Goal: Task Accomplishment & Management: Complete application form

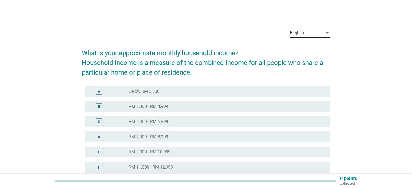
click at [304, 33] on div "English" at bounding box center [306, 33] width 33 height 9
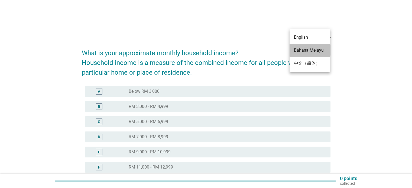
click at [302, 49] on div "Bahasa Melayu" at bounding box center [310, 50] width 32 height 7
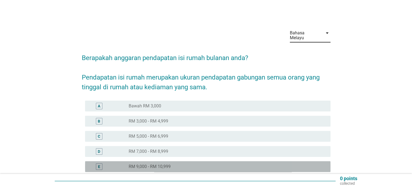
click at [184, 164] on div "radio_button_unchecked RM 9,000 - RM 10,999" at bounding box center [225, 166] width 193 height 5
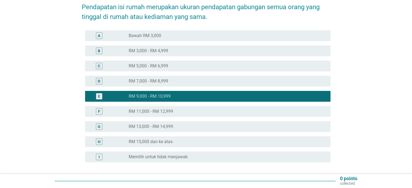
scroll to position [81, 0]
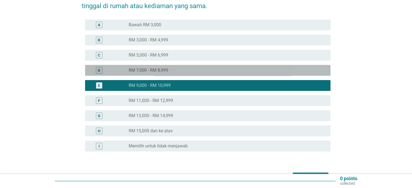
click at [194, 65] on div "D radio_button_unchecked RM 7,000 - RM 8,999" at bounding box center [208, 70] width 246 height 11
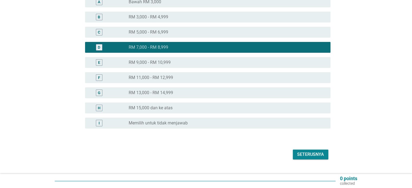
scroll to position [111, 0]
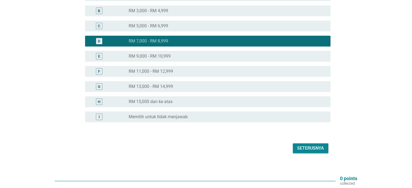
click at [307, 145] on div "Seterusnya" at bounding box center [310, 148] width 27 height 7
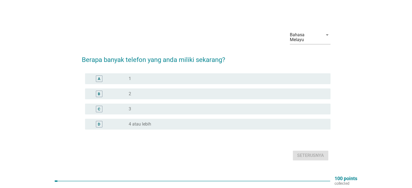
click at [173, 66] on form "Berapa banyak telefon yang anda miliki sekarang? A radio_button_unchecked 1 B r…" at bounding box center [206, 106] width 249 height 113
click at [174, 76] on div "radio_button_unchecked 1" at bounding box center [225, 78] width 193 height 5
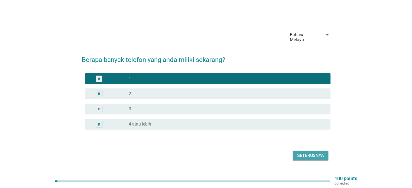
click at [305, 155] on div "Seterusnya" at bounding box center [310, 156] width 27 height 7
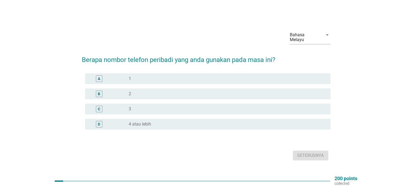
click at [155, 76] on div "radio_button_unchecked 1" at bounding box center [225, 78] width 193 height 5
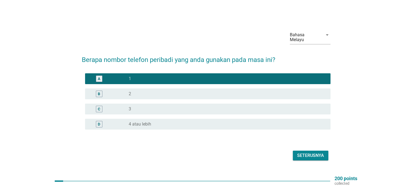
click at [304, 153] on div "Seterusnya" at bounding box center [310, 156] width 27 height 7
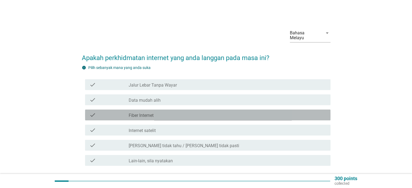
click at [172, 112] on div "check_box_outline_blank Fiber Internet" at bounding box center [227, 115] width 197 height 7
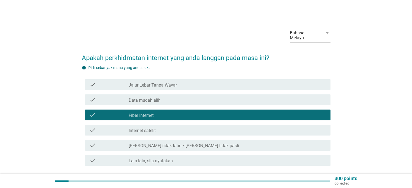
click at [182, 82] on div "check_box_outline_blank Jalur Lebar Tanpa Wayar" at bounding box center [227, 85] width 197 height 7
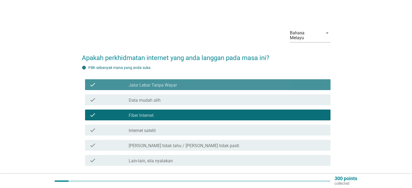
click at [183, 82] on div "check_box_outline_blank Jalur Lebar Tanpa Wayar" at bounding box center [227, 85] width 197 height 7
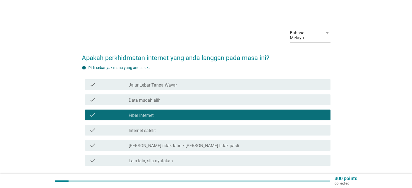
click at [185, 97] on div "check_box_outline_blank Data mudah alih" at bounding box center [227, 100] width 197 height 7
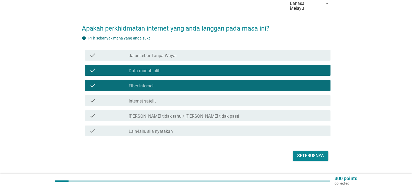
scroll to position [37, 0]
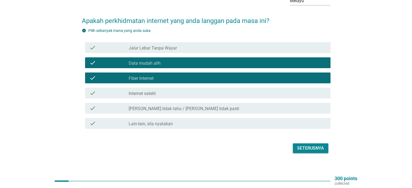
click at [300, 145] on div "Seterusnya" at bounding box center [310, 148] width 27 height 7
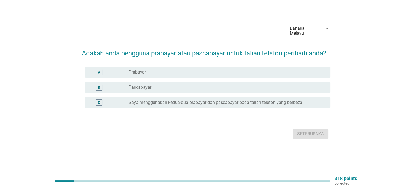
scroll to position [0, 0]
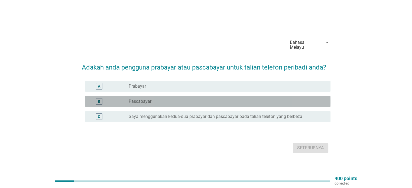
click at [180, 99] on div "radio_button_unchecked Pascabayar" at bounding box center [225, 101] width 193 height 5
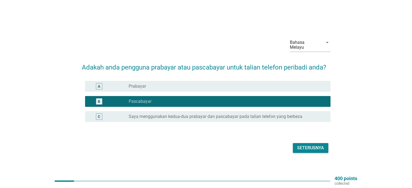
click at [304, 145] on div "Seterusnya" at bounding box center [310, 148] width 27 height 7
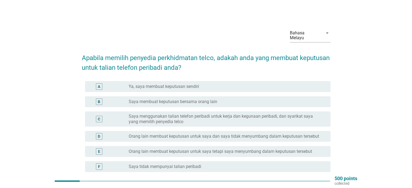
click at [252, 84] on div "radio_button_unchecked Ya, saya membuat keputusan sendiri" at bounding box center [225, 86] width 193 height 5
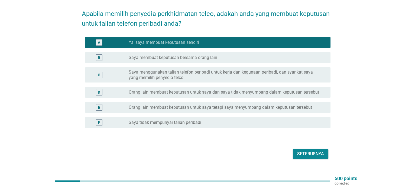
scroll to position [50, 0]
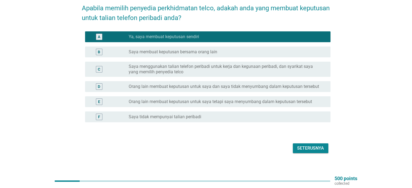
click at [300, 145] on div "Seterusnya" at bounding box center [310, 148] width 27 height 7
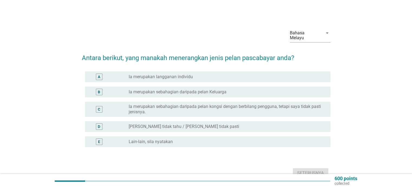
click at [200, 74] on div "radio_button_unchecked Ia merupakan langganan individu" at bounding box center [225, 76] width 193 height 5
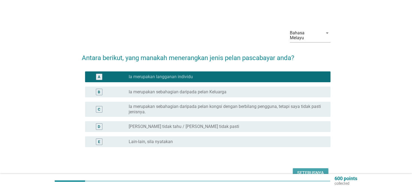
click at [305, 170] on div "Seterusnya" at bounding box center [310, 173] width 27 height 7
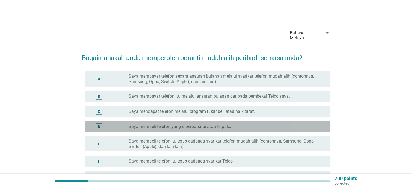
click at [221, 124] on label "Saya membeli telefon yang diperbaharui atau terpakai." at bounding box center [181, 126] width 105 height 5
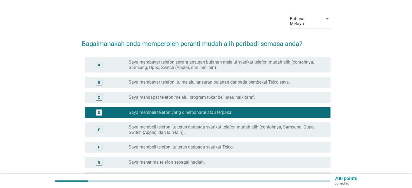
scroll to position [54, 0]
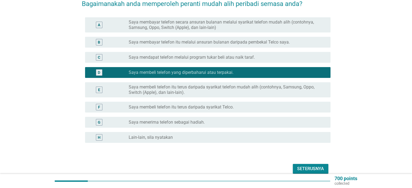
click at [308, 166] on div "Seterusnya" at bounding box center [310, 169] width 27 height 7
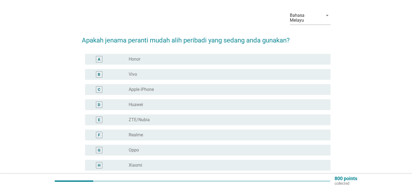
scroll to position [96, 0]
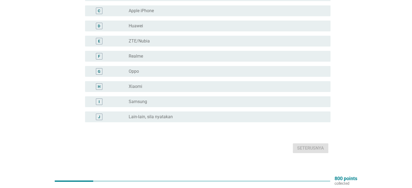
click at [148, 84] on div "radio_button_unchecked Xiaomi" at bounding box center [225, 86] width 193 height 5
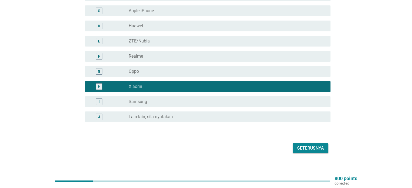
click at [308, 145] on div "Seterusnya" at bounding box center [310, 148] width 27 height 7
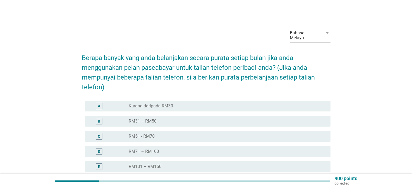
click at [178, 119] on div "radio_button_unchecked RM31 – RM50" at bounding box center [225, 121] width 193 height 5
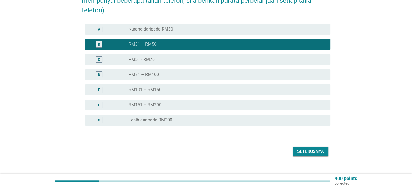
scroll to position [80, 0]
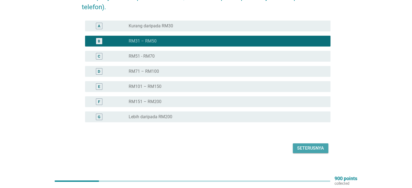
click at [306, 145] on div "Seterusnya" at bounding box center [310, 148] width 27 height 7
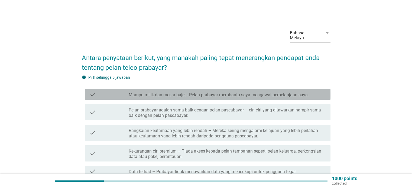
click at [211, 92] on label "Mampu milik dan mesra bajet - Pelan prabayar membantu saya mengawal perbelanjaa…" at bounding box center [219, 94] width 180 height 5
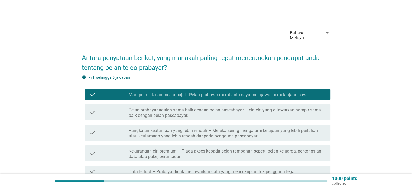
click at [216, 109] on label "Pelan prabayar adalah sama baik dengan pelan pascabayar – ciri-ciri yang ditawa…" at bounding box center [227, 113] width 197 height 11
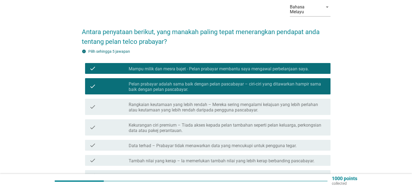
scroll to position [27, 0]
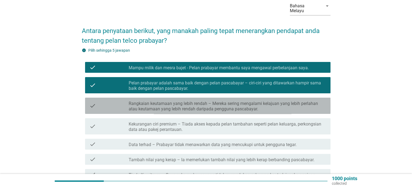
click at [217, 103] on label "Rangkaian keutamaan yang lebih rendah – Mereka sering mengalami kelajuan yang l…" at bounding box center [227, 106] width 197 height 11
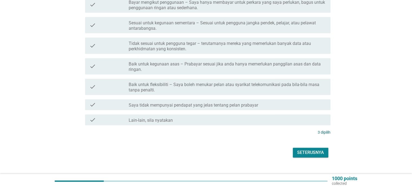
scroll to position [220, 0]
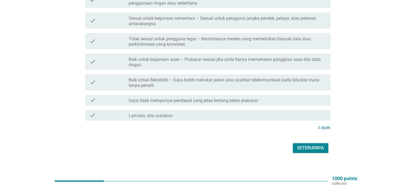
click at [305, 145] on div "Seterusnya" at bounding box center [310, 148] width 27 height 7
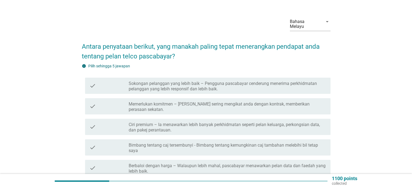
scroll to position [27, 0]
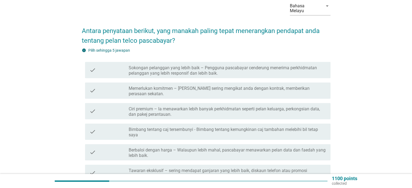
click at [199, 65] on label "Sokongan pelanggan yang lebih baik – Pengguna pascabayar cenderung menerima per…" at bounding box center [227, 70] width 197 height 11
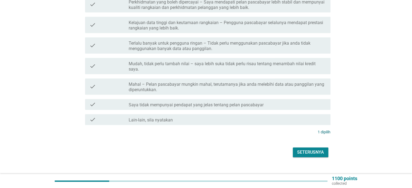
scroll to position [241, 0]
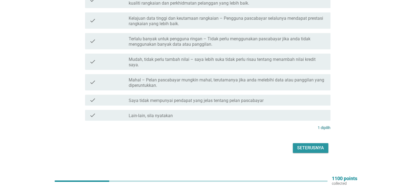
click at [299, 145] on div "Seterusnya" at bounding box center [310, 148] width 27 height 7
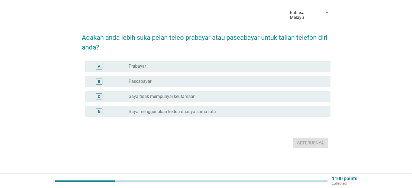
scroll to position [0, 0]
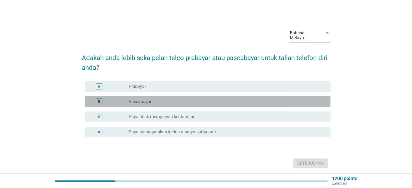
click at [157, 96] on div "B radio_button_unchecked Pascabayar" at bounding box center [208, 101] width 246 height 11
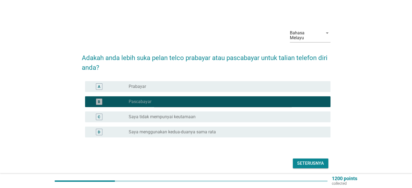
click at [159, 99] on div "radio_button_checked Pascabayar" at bounding box center [227, 102] width 197 height 7
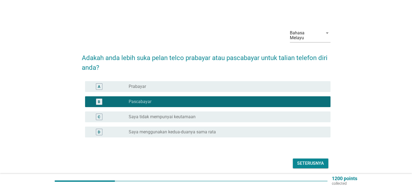
click at [307, 160] on div "Seterusnya" at bounding box center [310, 163] width 27 height 7
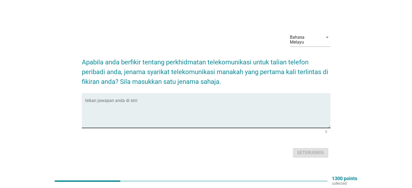
click at [170, 100] on textarea "Isikan jawapan anda di sini" at bounding box center [208, 114] width 246 height 28
type textarea "umobile"
click at [301, 150] on div "Seterusnya" at bounding box center [310, 153] width 27 height 7
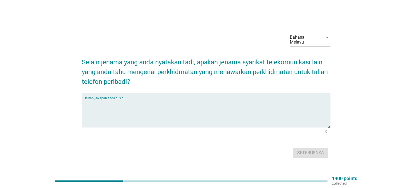
click at [204, 100] on textarea "Isikan jawapan anda di sini" at bounding box center [208, 114] width 246 height 28
type textarea "c"
type textarea "maxis"
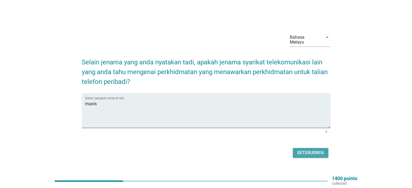
click at [314, 151] on div "Seterusnya" at bounding box center [310, 153] width 27 height 7
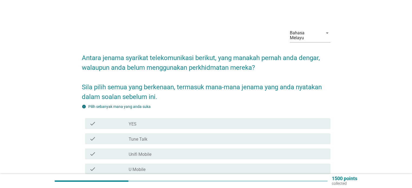
click at [197, 122] on div "check_box_outline_blank YES" at bounding box center [227, 124] width 197 height 7
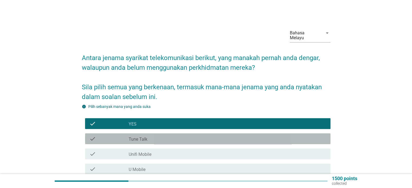
drag, startPoint x: 199, startPoint y: 131, endPoint x: 201, endPoint y: 146, distance: 14.3
click at [199, 136] on div "check_box_outline_blank Tune Talk" at bounding box center [227, 139] width 197 height 7
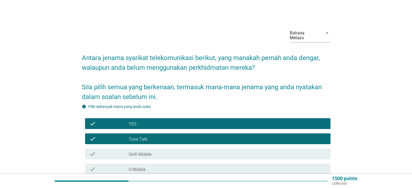
drag, startPoint x: 201, startPoint y: 147, endPoint x: 205, endPoint y: 161, distance: 14.9
click at [202, 151] on div "check_box_outline_blank Unifi Mobile" at bounding box center [227, 154] width 197 height 7
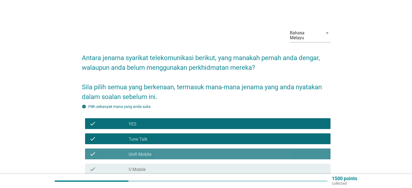
click at [205, 166] on div "check_box_outline_blank U Mobile" at bounding box center [227, 169] width 197 height 7
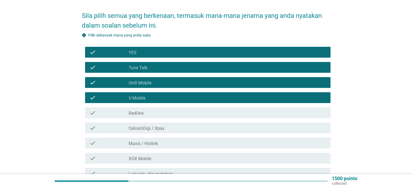
scroll to position [81, 0]
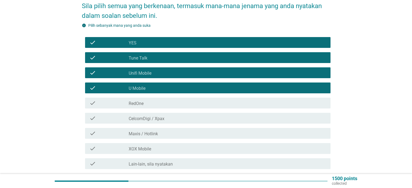
click at [184, 93] on div "check check_box_outline_blank YES check check_box_outline_blank Tune Talk check…" at bounding box center [206, 103] width 249 height 137
click at [187, 100] on div "check_box_outline_blank RedOne" at bounding box center [227, 103] width 197 height 7
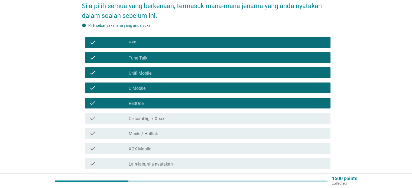
click at [196, 115] on div "check_box_outline_blank CelcomDigi / Xpax" at bounding box center [227, 118] width 197 height 7
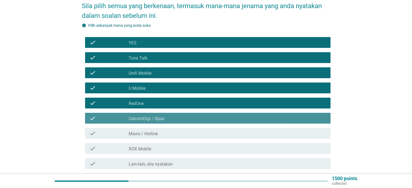
drag, startPoint x: 201, startPoint y: 124, endPoint x: 204, endPoint y: 129, distance: 6.1
click at [201, 128] on div "check check_box_outline_blank Maxis / Hotlink" at bounding box center [208, 133] width 246 height 11
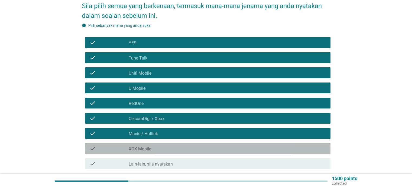
drag, startPoint x: 207, startPoint y: 140, endPoint x: 221, endPoint y: 145, distance: 14.8
click at [208, 143] on div "check check_box_outline_blank XOX Mobile" at bounding box center [208, 148] width 246 height 11
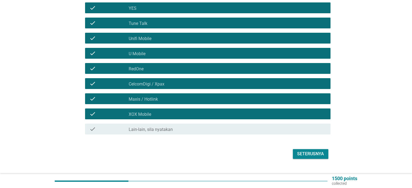
scroll to position [122, 0]
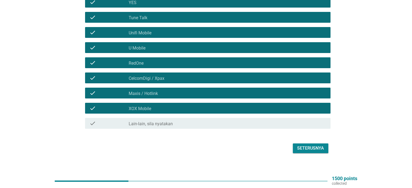
drag, startPoint x: 312, startPoint y: 138, endPoint x: 307, endPoint y: 146, distance: 8.8
click at [311, 142] on div "Seterusnya" at bounding box center [206, 148] width 249 height 13
click at [306, 145] on div "Seterusnya" at bounding box center [310, 148] width 27 height 7
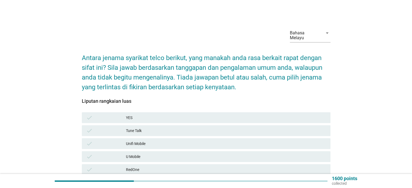
click at [197, 141] on div "Unifi Mobile" at bounding box center [226, 144] width 200 height 7
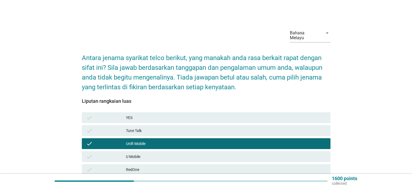
click at [240, 141] on div "Unifi Mobile" at bounding box center [226, 144] width 200 height 7
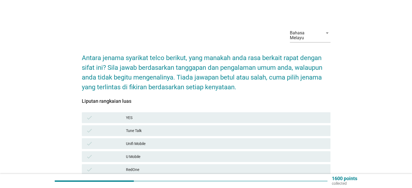
drag, startPoint x: 238, startPoint y: 147, endPoint x: 237, endPoint y: 151, distance: 3.6
click at [237, 151] on div "check U Mobile" at bounding box center [206, 156] width 251 height 13
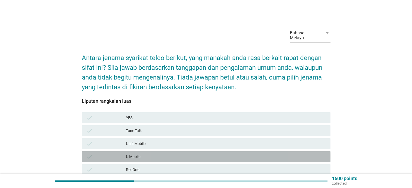
drag, startPoint x: 237, startPoint y: 151, endPoint x: 249, endPoint y: 151, distance: 11.9
click at [238, 154] on div "U Mobile" at bounding box center [226, 157] width 200 height 7
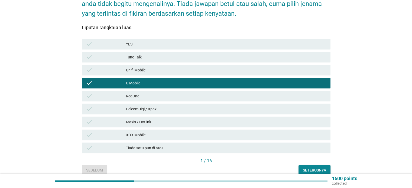
scroll to position [94, 0]
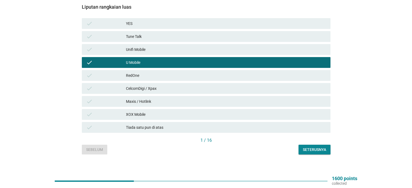
click at [319, 147] on div "Seterusnya" at bounding box center [314, 150] width 23 height 6
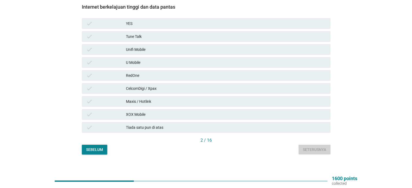
scroll to position [0, 0]
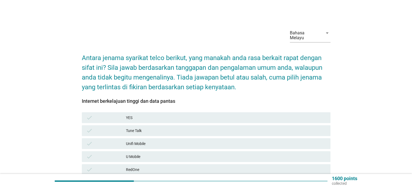
click at [182, 154] on div "U Mobile" at bounding box center [226, 157] width 200 height 7
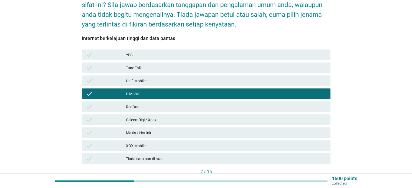
scroll to position [81, 0]
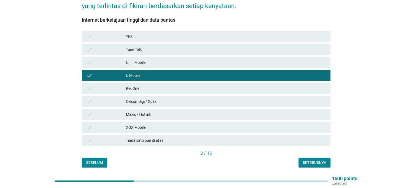
click at [308, 160] on div "Seterusnya" at bounding box center [314, 163] width 23 height 6
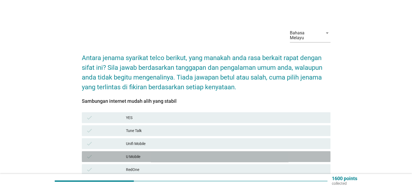
drag, startPoint x: 164, startPoint y: 149, endPoint x: 167, endPoint y: 150, distance: 3.4
click at [165, 154] on div "U Mobile" at bounding box center [226, 157] width 200 height 7
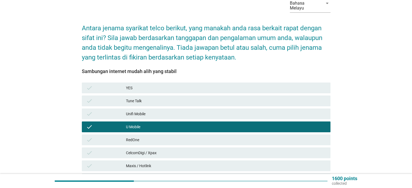
scroll to position [94, 0]
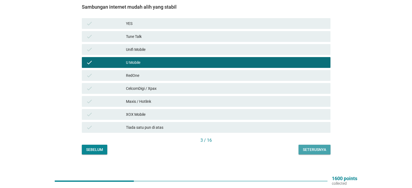
click at [313, 147] on div "Seterusnya" at bounding box center [314, 150] width 23 height 6
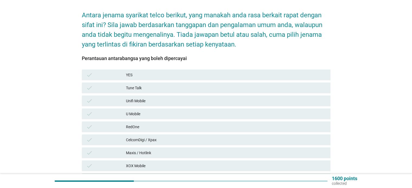
scroll to position [54, 0]
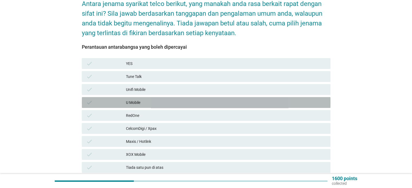
click at [160, 100] on div "U Mobile" at bounding box center [226, 102] width 200 height 7
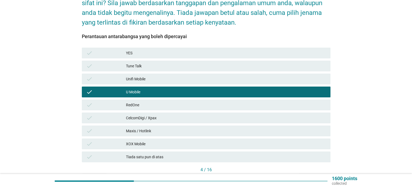
scroll to position [94, 0]
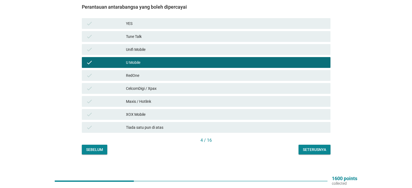
click at [314, 147] on div "Seterusnya" at bounding box center [314, 150] width 23 height 6
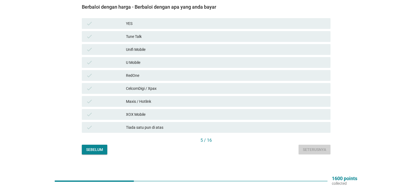
scroll to position [0, 0]
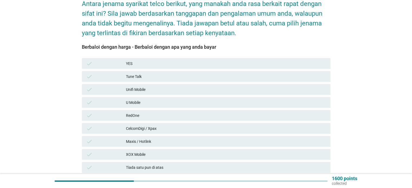
drag, startPoint x: 149, startPoint y: 99, endPoint x: 220, endPoint y: 120, distance: 73.7
click at [150, 99] on div "U Mobile" at bounding box center [226, 102] width 200 height 7
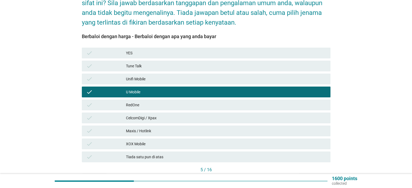
scroll to position [94, 0]
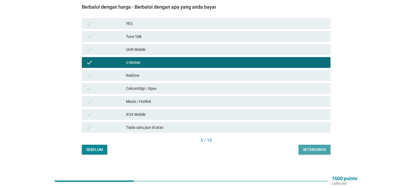
click at [315, 147] on div "Seterusnya" at bounding box center [314, 150] width 23 height 6
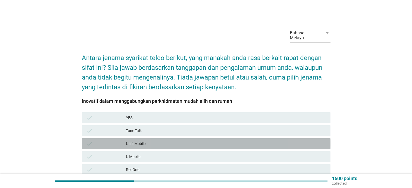
click at [164, 141] on div "Unifi Mobile" at bounding box center [226, 144] width 200 height 7
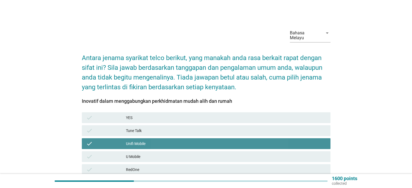
click at [190, 141] on div "Unifi Mobile" at bounding box center [226, 144] width 200 height 7
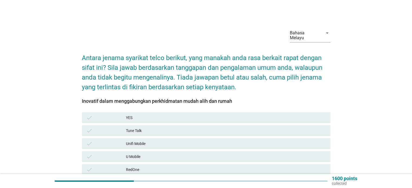
drag, startPoint x: 190, startPoint y: 147, endPoint x: 213, endPoint y: 155, distance: 24.0
click at [190, 151] on div "check U Mobile" at bounding box center [206, 156] width 249 height 11
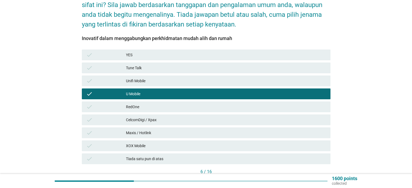
scroll to position [81, 0]
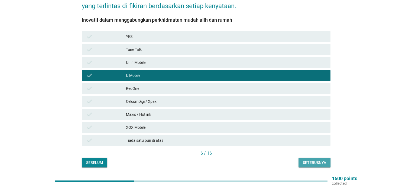
click at [317, 160] on div "Seterusnya" at bounding box center [314, 163] width 23 height 6
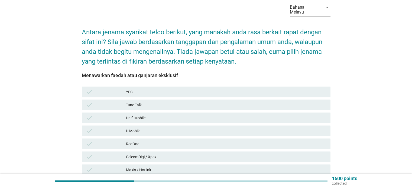
scroll to position [27, 0]
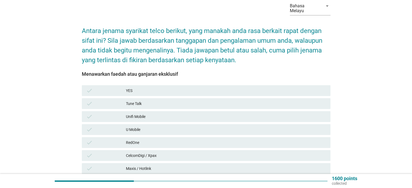
click at [163, 127] on div "U Mobile" at bounding box center [226, 130] width 200 height 7
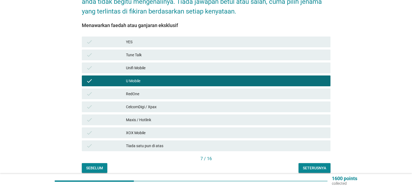
scroll to position [81, 0]
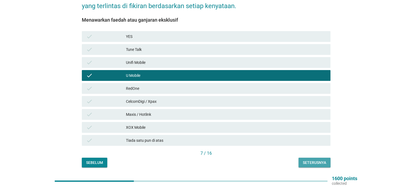
click at [314, 160] on div "Seterusnya" at bounding box center [314, 163] width 23 height 6
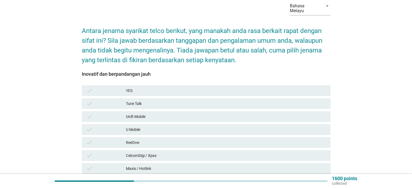
click at [160, 127] on div "U Mobile" at bounding box center [226, 130] width 200 height 7
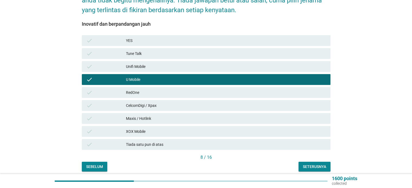
scroll to position [81, 0]
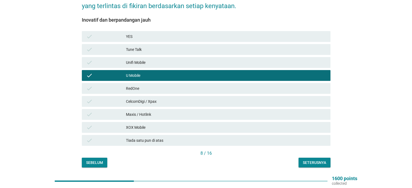
click at [312, 160] on div "Seterusnya" at bounding box center [314, 163] width 23 height 6
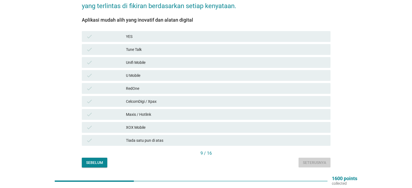
scroll to position [0, 0]
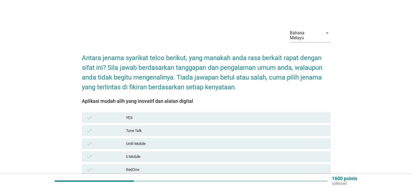
drag, startPoint x: 160, startPoint y: 154, endPoint x: 176, endPoint y: 155, distance: 15.5
click at [162, 154] on div "U Mobile" at bounding box center [226, 157] width 200 height 7
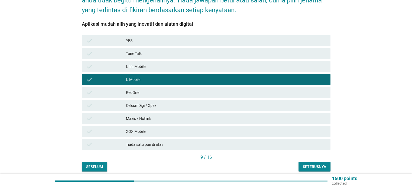
scroll to position [81, 0]
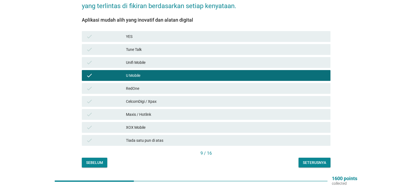
click at [323, 160] on div "Seterusnya" at bounding box center [314, 163] width 23 height 6
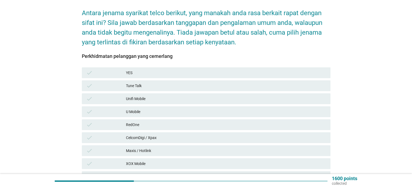
scroll to position [54, 0]
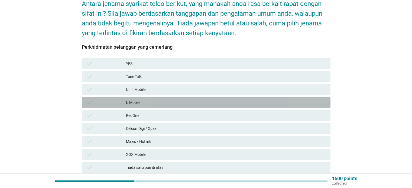
click at [150, 99] on div "U Mobile" at bounding box center [226, 102] width 200 height 7
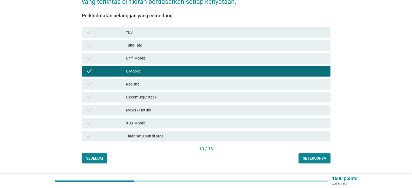
scroll to position [94, 0]
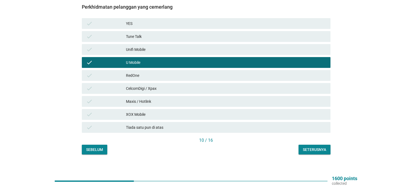
click at [315, 147] on div "Seterusnya" at bounding box center [314, 150] width 23 height 6
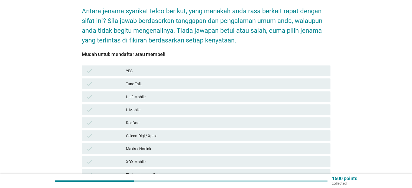
scroll to position [54, 0]
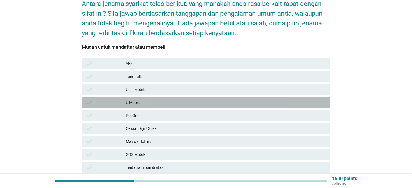
drag, startPoint x: 164, startPoint y: 98, endPoint x: 193, endPoint y: 115, distance: 33.2
click at [164, 99] on div "U Mobile" at bounding box center [226, 102] width 200 height 7
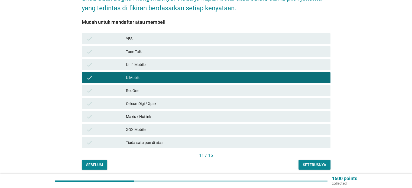
scroll to position [81, 0]
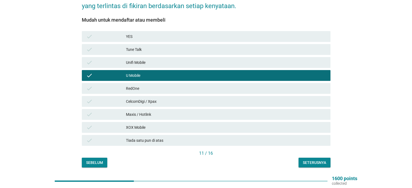
click at [315, 160] on div "Seterusnya" at bounding box center [314, 163] width 23 height 6
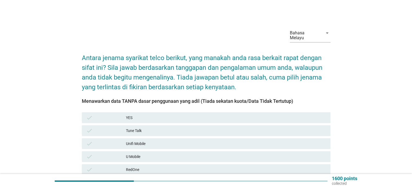
click at [172, 141] on div "Unifi Mobile" at bounding box center [226, 144] width 200 height 7
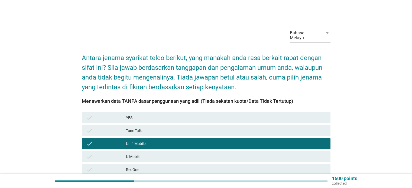
click at [177, 141] on div "Unifi Mobile" at bounding box center [226, 144] width 200 height 7
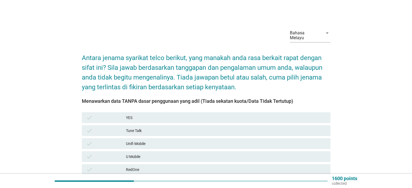
drag, startPoint x: 179, startPoint y: 151, endPoint x: 195, endPoint y: 153, distance: 16.8
click at [179, 154] on div "U Mobile" at bounding box center [226, 157] width 200 height 7
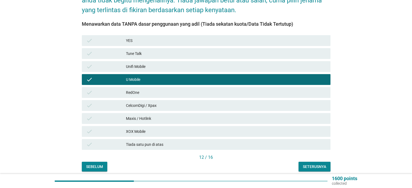
scroll to position [81, 0]
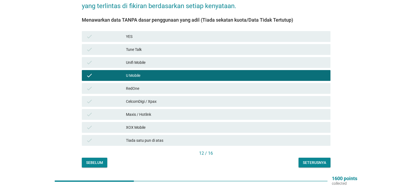
click at [312, 160] on div "Seterusnya" at bounding box center [314, 163] width 23 height 6
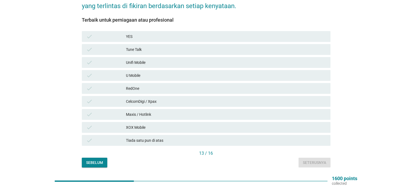
click at [175, 72] on div "U Mobile" at bounding box center [226, 75] width 200 height 7
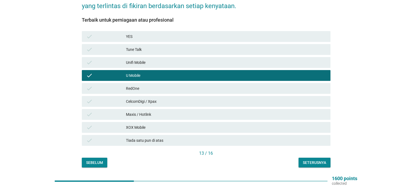
click at [316, 163] on button "Seterusnya" at bounding box center [315, 163] width 32 height 10
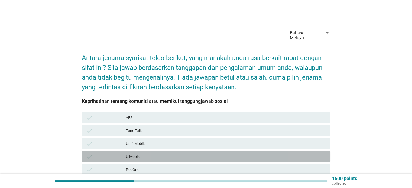
drag, startPoint x: 156, startPoint y: 153, endPoint x: 181, endPoint y: 155, distance: 25.3
click at [156, 154] on div "U Mobile" at bounding box center [226, 157] width 200 height 7
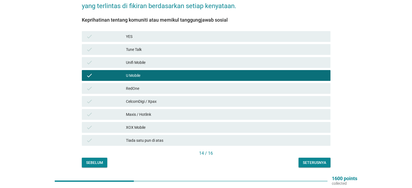
click at [314, 160] on div "Seterusnya" at bounding box center [314, 163] width 23 height 6
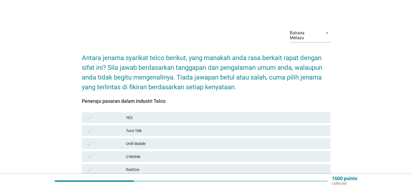
click at [176, 154] on div "U Mobile" at bounding box center [226, 157] width 200 height 7
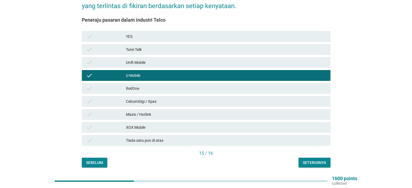
click at [314, 160] on div "Seterusnya" at bounding box center [314, 163] width 23 height 6
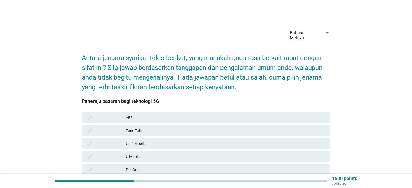
drag, startPoint x: 161, startPoint y: 149, endPoint x: 188, endPoint y: 151, distance: 27.7
click at [162, 154] on div "U Mobile" at bounding box center [226, 157] width 200 height 7
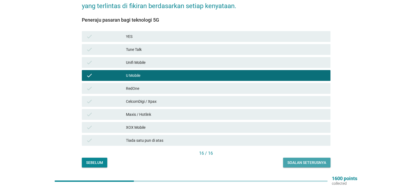
click at [297, 160] on div "Soalan seterusnya" at bounding box center [307, 163] width 39 height 6
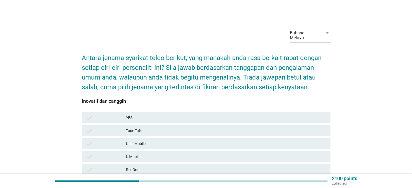
drag, startPoint x: 187, startPoint y: 151, endPoint x: 192, endPoint y: 145, distance: 8.0
click at [188, 154] on div "U Mobile" at bounding box center [226, 157] width 200 height 7
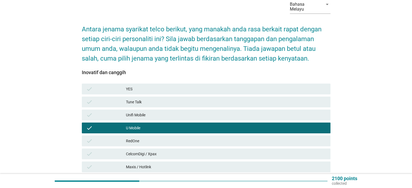
scroll to position [94, 0]
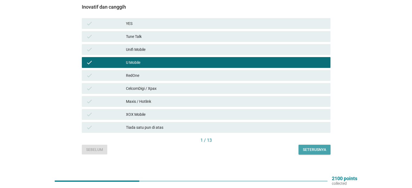
click at [308, 147] on div "Seterusnya" at bounding box center [314, 150] width 23 height 6
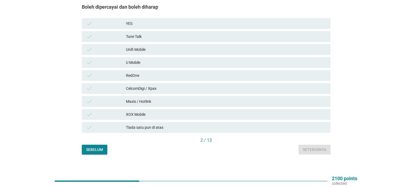
click at [146, 59] on div "U Mobile" at bounding box center [226, 62] width 200 height 7
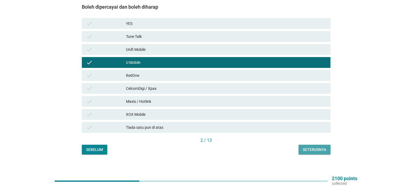
click at [325, 147] on div "Seterusnya" at bounding box center [314, 150] width 23 height 6
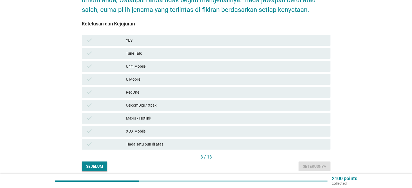
scroll to position [81, 0]
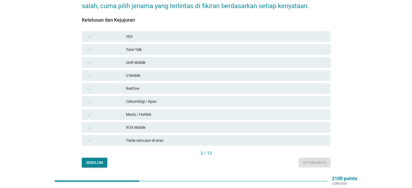
click at [153, 73] on div "U Mobile" at bounding box center [226, 75] width 200 height 7
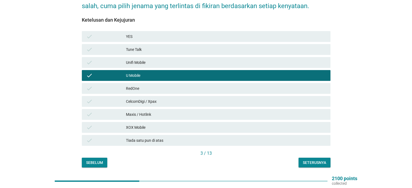
click at [312, 160] on div "Seterusnya" at bounding box center [314, 163] width 23 height 6
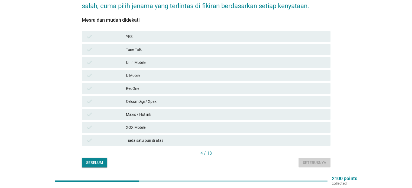
scroll to position [0, 0]
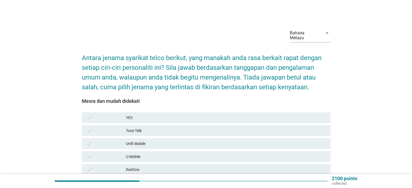
click at [158, 141] on div "Unifi Mobile" at bounding box center [226, 144] width 200 height 7
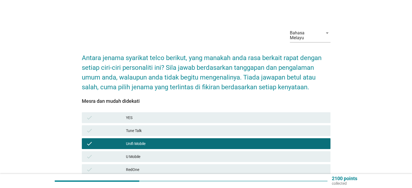
click at [175, 141] on div "Unifi Mobile" at bounding box center [226, 144] width 200 height 7
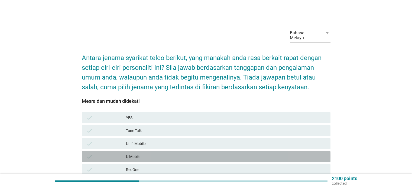
drag, startPoint x: 176, startPoint y: 149, endPoint x: 186, endPoint y: 151, distance: 9.7
click at [177, 154] on div "U Mobile" at bounding box center [226, 157] width 200 height 7
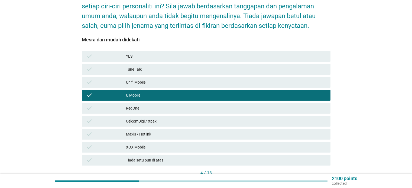
scroll to position [81, 0]
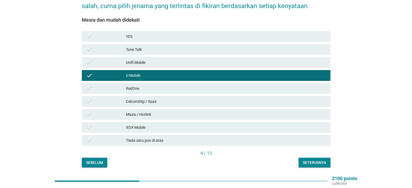
click at [319, 160] on div "Seterusnya" at bounding box center [314, 163] width 23 height 6
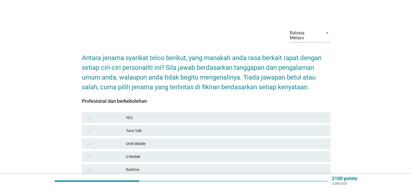
drag, startPoint x: 135, startPoint y: 150, endPoint x: 147, endPoint y: 150, distance: 11.7
click at [135, 154] on div "U Mobile" at bounding box center [226, 157] width 200 height 7
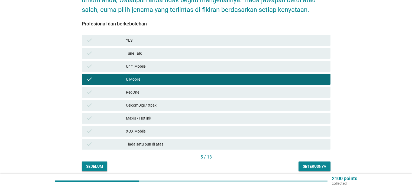
scroll to position [81, 0]
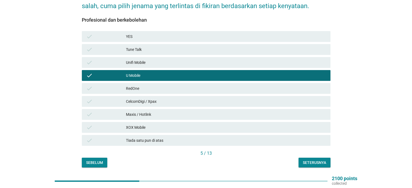
click at [309, 160] on div "Seterusnya" at bounding box center [314, 163] width 23 height 6
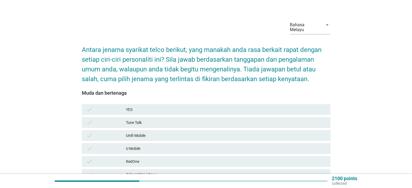
scroll to position [54, 0]
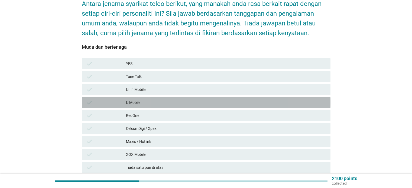
drag, startPoint x: 153, startPoint y: 98, endPoint x: 205, endPoint y: 108, distance: 53.5
click at [153, 99] on div "U Mobile" at bounding box center [226, 102] width 200 height 7
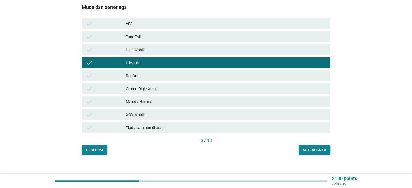
scroll to position [94, 0]
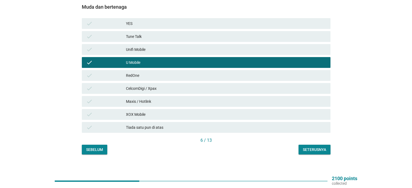
click at [316, 147] on div "Seterusnya" at bounding box center [314, 150] width 23 height 6
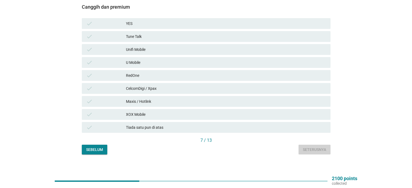
scroll to position [0, 0]
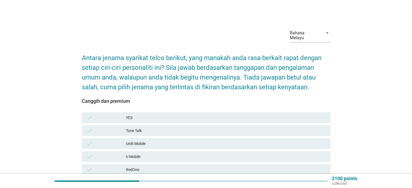
drag, startPoint x: 160, startPoint y: 151, endPoint x: 167, endPoint y: 151, distance: 6.5
click at [161, 154] on div "U Mobile" at bounding box center [226, 157] width 200 height 7
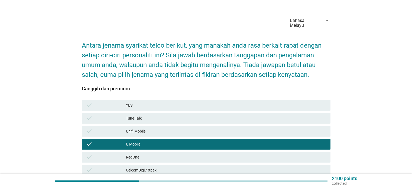
scroll to position [81, 0]
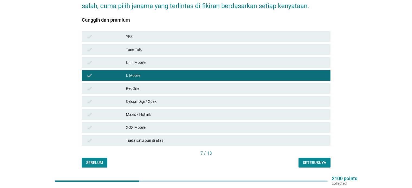
click at [307, 160] on div "Seterusnya" at bounding box center [314, 163] width 23 height 6
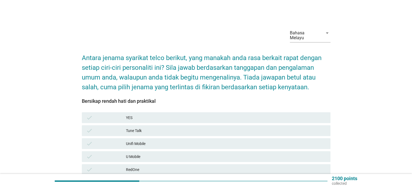
click at [156, 154] on div "U Mobile" at bounding box center [226, 157] width 200 height 7
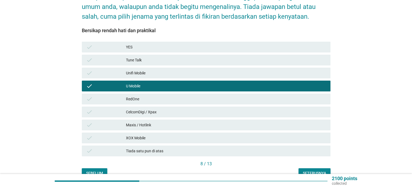
scroll to position [81, 0]
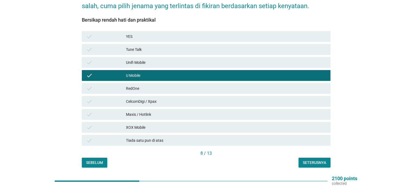
click at [302, 158] on button "Seterusnya" at bounding box center [315, 163] width 32 height 10
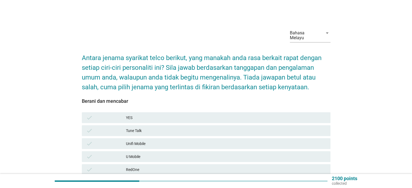
drag, startPoint x: 152, startPoint y: 154, endPoint x: 184, endPoint y: 152, distance: 32.3
click at [153, 154] on div "U Mobile" at bounding box center [226, 157] width 200 height 7
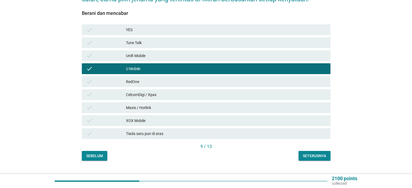
scroll to position [94, 0]
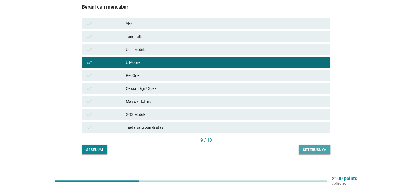
click at [319, 147] on div "Seterusnya" at bounding box center [314, 150] width 23 height 6
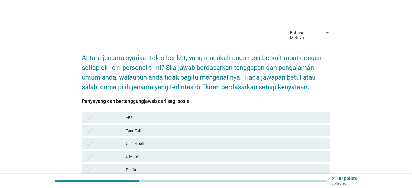
click at [166, 138] on div "check Unifi Mobile" at bounding box center [206, 143] width 249 height 11
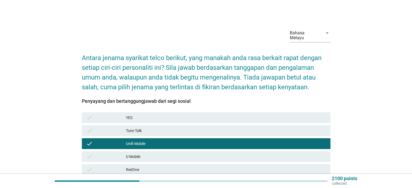
drag, startPoint x: 166, startPoint y: 136, endPoint x: 169, endPoint y: 140, distance: 4.6
click at [167, 141] on div "Unifi Mobile" at bounding box center [226, 144] width 200 height 7
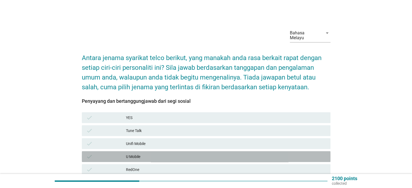
drag, startPoint x: 170, startPoint y: 149, endPoint x: 184, endPoint y: 146, distance: 14.7
click at [170, 154] on div "U Mobile" at bounding box center [226, 157] width 200 height 7
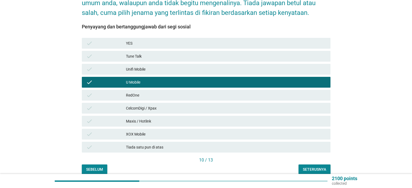
scroll to position [81, 0]
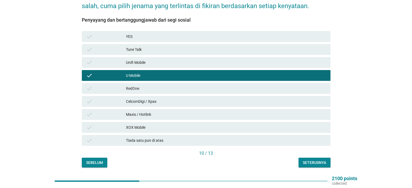
click at [308, 161] on button "Seterusnya" at bounding box center [315, 163] width 32 height 10
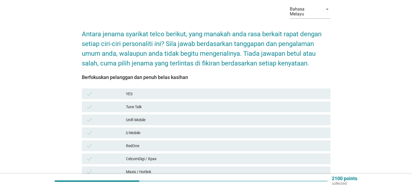
scroll to position [94, 0]
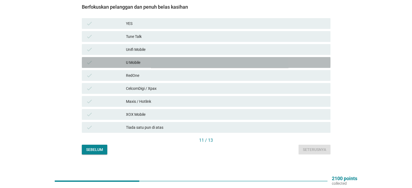
drag, startPoint x: 155, startPoint y: 54, endPoint x: 192, endPoint y: 75, distance: 42.3
click at [155, 59] on div "U Mobile" at bounding box center [226, 62] width 200 height 7
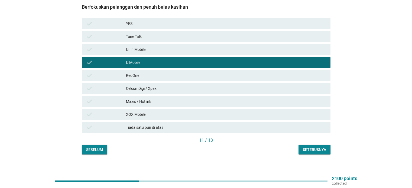
click at [326, 147] on div "Seterusnya" at bounding box center [314, 150] width 23 height 6
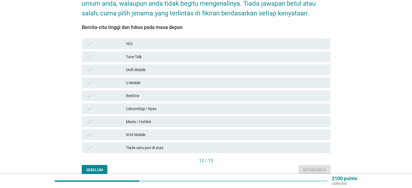
scroll to position [81, 0]
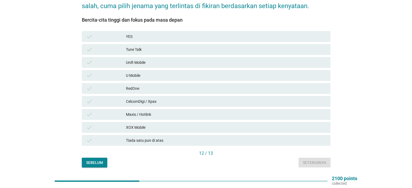
click at [148, 72] on div "U Mobile" at bounding box center [226, 75] width 200 height 7
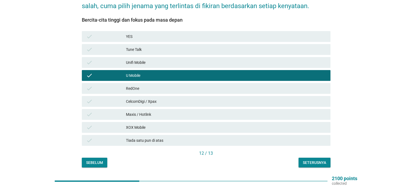
click at [309, 160] on div "Seterusnya" at bounding box center [314, 163] width 23 height 6
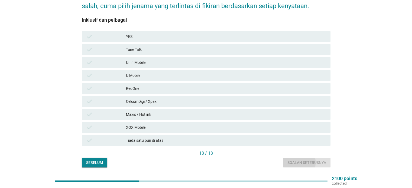
scroll to position [0, 0]
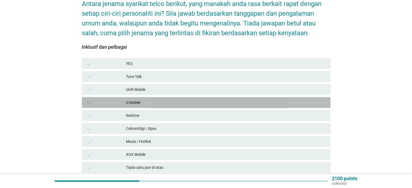
click at [153, 99] on div "U Mobile" at bounding box center [226, 102] width 200 height 7
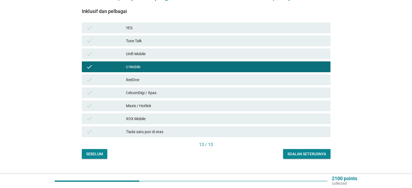
scroll to position [94, 0]
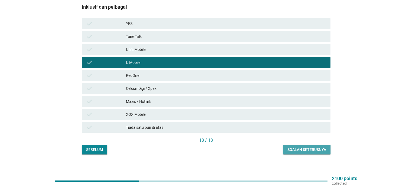
click at [312, 147] on div "Soalan seterusnya" at bounding box center [307, 150] width 39 height 6
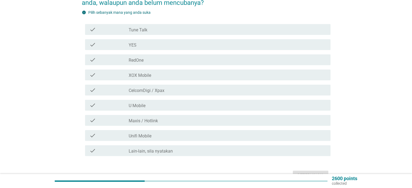
scroll to position [81, 0]
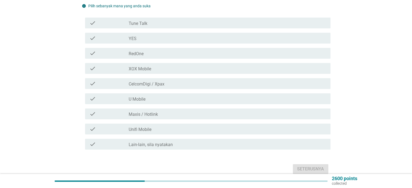
click at [168, 96] on div "check_box_outline_blank U Mobile" at bounding box center [227, 99] width 197 height 7
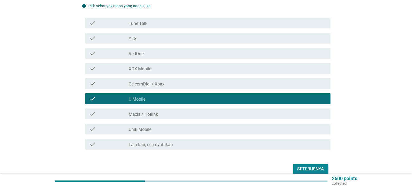
click at [311, 166] on div "Seterusnya" at bounding box center [310, 169] width 27 height 7
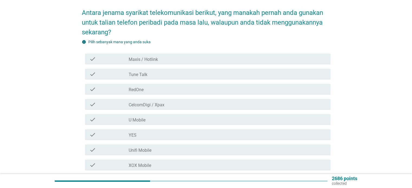
scroll to position [54, 0]
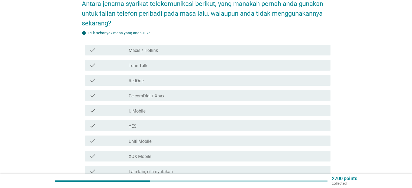
click at [183, 108] on div "check_box U Mobile" at bounding box center [227, 111] width 197 height 7
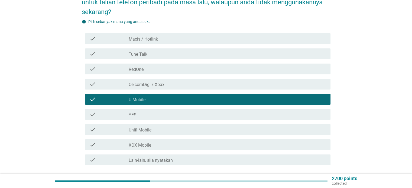
scroll to position [102, 0]
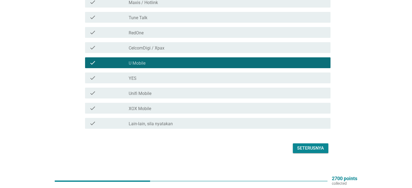
click at [311, 145] on div "Seterusnya" at bounding box center [310, 148] width 27 height 7
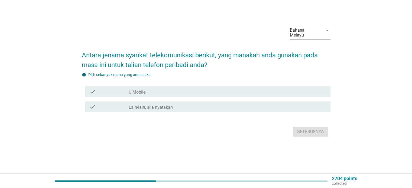
scroll to position [0, 0]
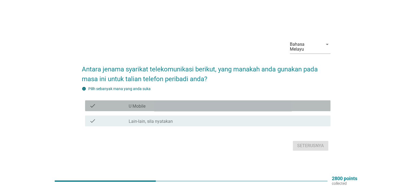
click at [184, 106] on div "check_box U Mobile" at bounding box center [227, 106] width 197 height 7
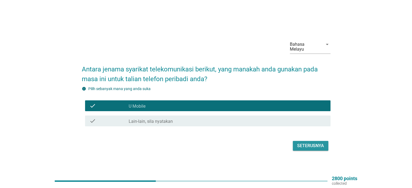
drag, startPoint x: 317, startPoint y: 142, endPoint x: 286, endPoint y: 164, distance: 38.3
click at [317, 143] on div "Seterusnya" at bounding box center [310, 146] width 27 height 7
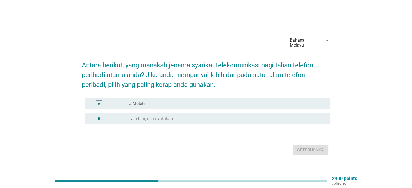
click at [200, 96] on div "A radio_button_unchecked U Mobile" at bounding box center [206, 103] width 249 height 15
click at [223, 102] on div "radio_button_unchecked U Mobile" at bounding box center [225, 103] width 193 height 5
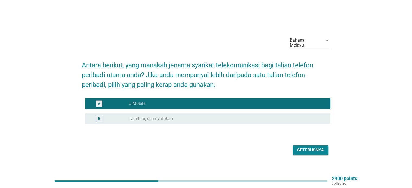
click at [304, 147] on div "Seterusnya" at bounding box center [310, 150] width 27 height 7
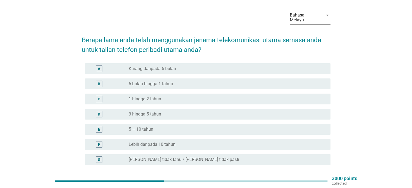
scroll to position [27, 0]
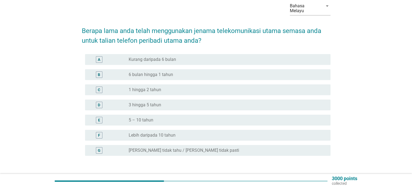
click at [175, 102] on div "radio_button_unchecked 3 hingga 5 tahun" at bounding box center [225, 104] width 193 height 5
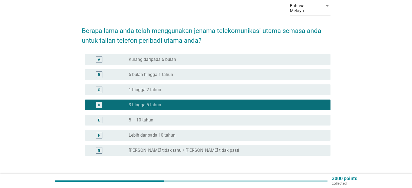
drag, startPoint x: 194, startPoint y: 113, endPoint x: 201, endPoint y: 115, distance: 7.6
click at [196, 118] on div "radio_button_unchecked 5 – 10 tahun" at bounding box center [225, 120] width 193 height 5
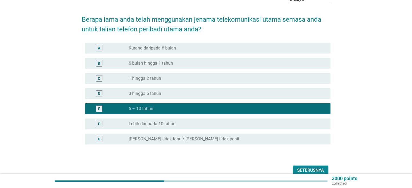
scroll to position [61, 0]
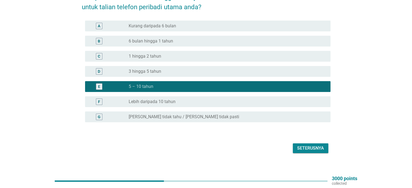
click at [305, 145] on div "Seterusnya" at bounding box center [310, 148] width 27 height 7
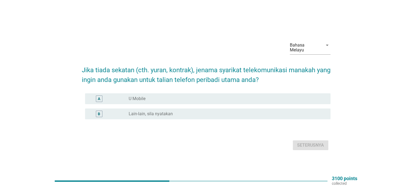
click at [151, 96] on div "radio_button_unchecked U Mobile" at bounding box center [225, 98] width 193 height 5
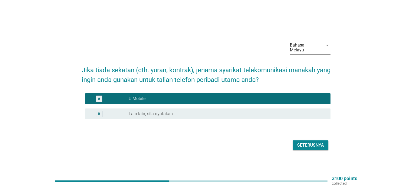
click at [314, 142] on div "Seterusnya" at bounding box center [310, 145] width 27 height 7
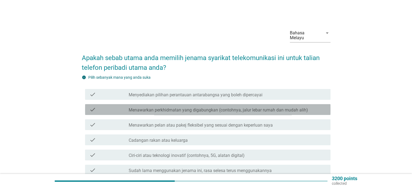
click at [192, 108] on label "Menawarkan perkhidmatan yang digabungkan (contohnya, jalur lebar rumah dan muda…" at bounding box center [218, 110] width 179 height 5
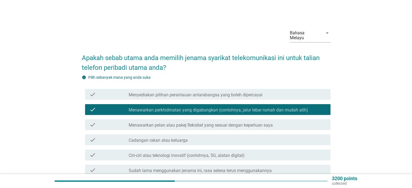
click at [194, 137] on div "check_box_outline_blank Cadangan rakan atau keluarga" at bounding box center [227, 140] width 197 height 7
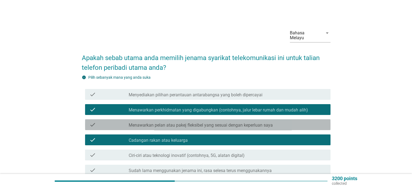
click at [198, 123] on label "Menawarkan pelan atau pakej fleksibel yang sesuai dengan keperluan saya" at bounding box center [201, 125] width 144 height 5
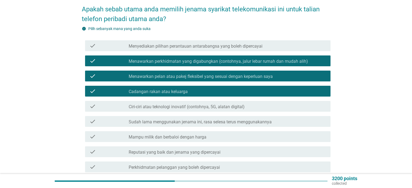
scroll to position [54, 0]
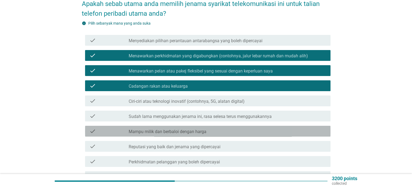
click at [206, 128] on div "check_box_outline_blank Mampu milik dan berbaloi dengan harga" at bounding box center [227, 131] width 197 height 7
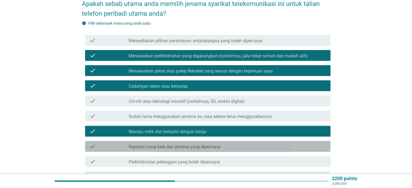
click at [218, 144] on label "Reputasi yang baik dan jenama yang dipercayai" at bounding box center [175, 146] width 92 height 5
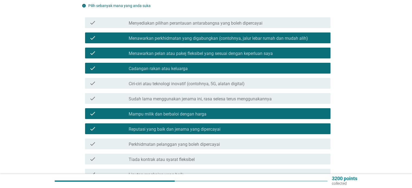
scroll to position [81, 0]
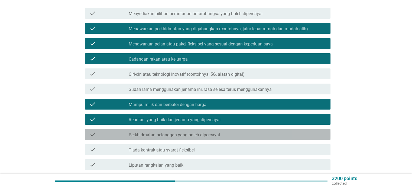
click at [222, 131] on div "check_box_outline_blank Perkhidmatan pelanggan yang boleh dipercayai" at bounding box center [227, 134] width 197 height 7
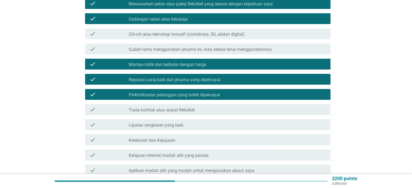
scroll to position [135, 0]
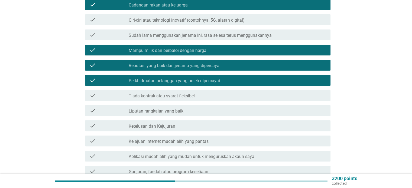
click at [206, 108] on div "check_box_outline_blank Liputan rangkaian yang baik" at bounding box center [227, 111] width 197 height 7
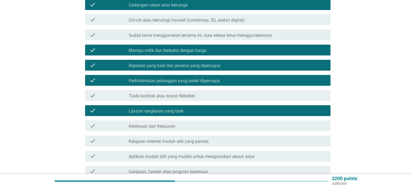
click at [211, 123] on div "check_box_outline_blank Ketelusan dan Kejujuran" at bounding box center [227, 126] width 197 height 7
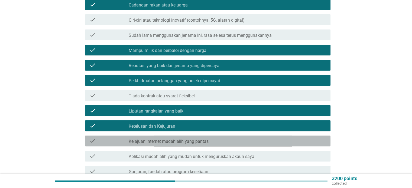
drag, startPoint x: 218, startPoint y: 132, endPoint x: 221, endPoint y: 134, distance: 3.5
click at [219, 136] on div "check check_box_outline_blank Kelajuan internet mudah alih yang pantas" at bounding box center [208, 141] width 246 height 11
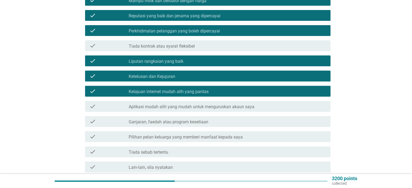
scroll to position [190, 0]
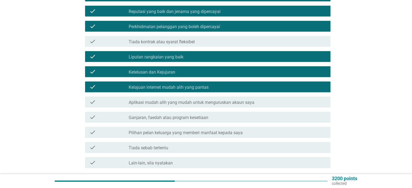
click at [207, 118] on div "check check_box_outline_blank Ganjaran, faedah atau program kesetiaan" at bounding box center [206, 117] width 249 height 15
click at [215, 117] on div "check check_box_outline_blank Ganjaran, faedah atau program kesetiaan" at bounding box center [208, 117] width 246 height 11
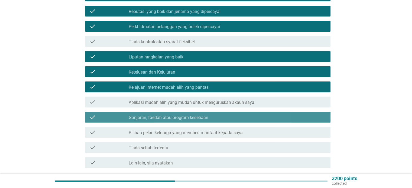
click at [229, 130] on label "Pilihan pelan keluarga yang memberi manfaat kepada saya" at bounding box center [186, 132] width 114 height 5
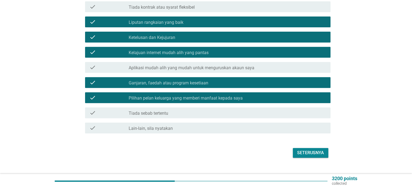
scroll to position [229, 0]
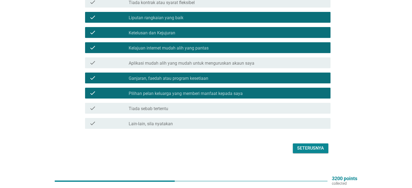
click at [304, 145] on div "Seterusnya" at bounding box center [310, 148] width 27 height 7
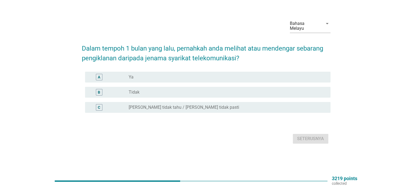
scroll to position [0, 0]
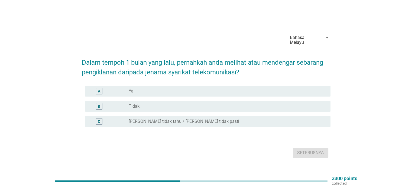
click at [184, 84] on div "A radio_button_unchecked Ya" at bounding box center [206, 91] width 249 height 15
drag, startPoint x: 191, startPoint y: 87, endPoint x: 246, endPoint y: 106, distance: 57.9
click at [192, 89] on div "radio_button_unchecked Ya" at bounding box center [225, 91] width 193 height 5
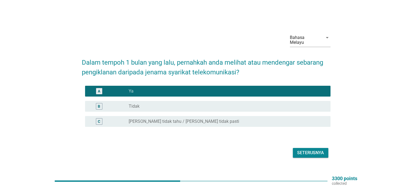
click at [310, 148] on button "Seterusnya" at bounding box center [310, 153] width 35 height 10
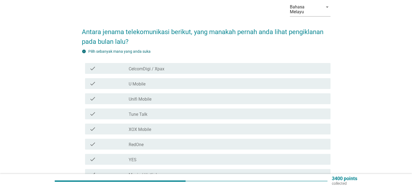
scroll to position [27, 0]
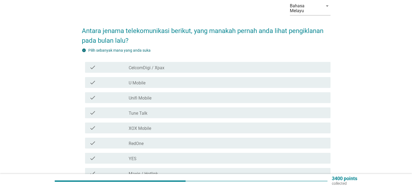
click at [150, 79] on div "check_box_outline_blank U Mobile" at bounding box center [227, 82] width 197 height 7
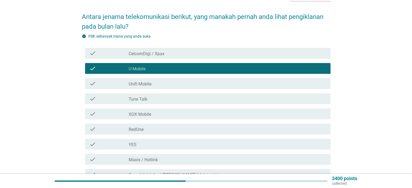
scroll to position [81, 0]
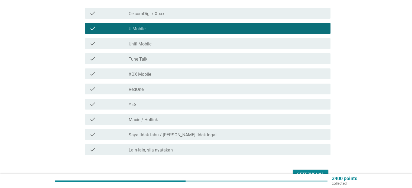
click at [297, 170] on button "Seterusnya" at bounding box center [310, 175] width 35 height 10
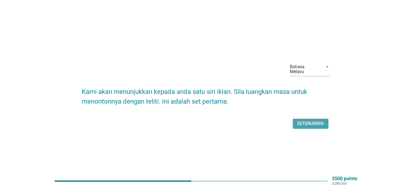
click at [308, 121] on div "Seterusnya" at bounding box center [310, 124] width 27 height 7
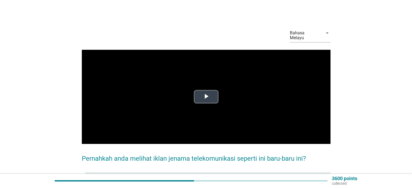
click at [206, 97] on span "Video Player" at bounding box center [206, 97] width 0 height 0
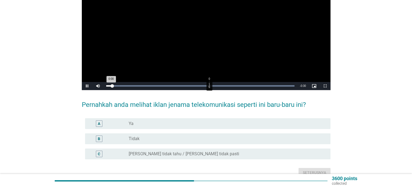
scroll to position [54, 0]
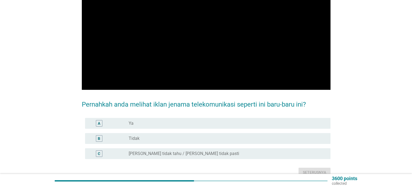
click at [190, 121] on div "radio_button_unchecked Ya" at bounding box center [225, 123] width 193 height 5
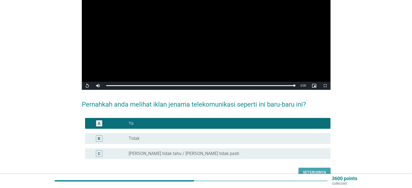
click at [315, 170] on div "Seterusnya" at bounding box center [314, 173] width 23 height 6
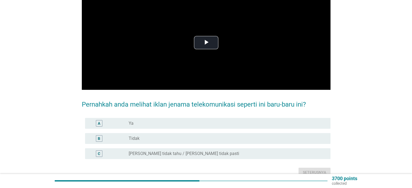
click at [201, 121] on div "radio_button_unchecked Ya" at bounding box center [225, 123] width 193 height 5
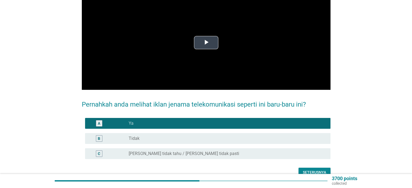
drag, startPoint x: 206, startPoint y: 40, endPoint x: 208, endPoint y: 43, distance: 3.9
click at [206, 43] on span "Video Player" at bounding box center [206, 43] width 0 height 0
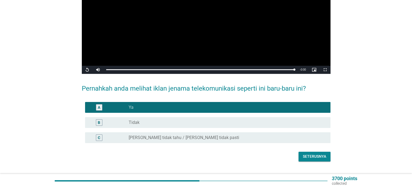
scroll to position [72, 0]
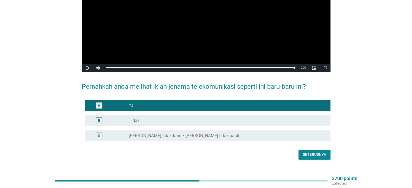
click at [315, 152] on div "Seterusnya" at bounding box center [314, 155] width 23 height 6
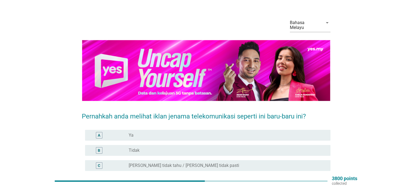
scroll to position [27, 0]
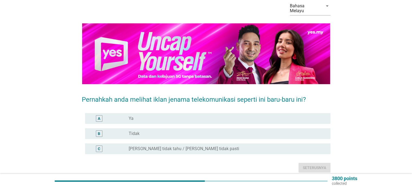
click at [196, 111] on div "A radio_button_unchecked Ya" at bounding box center [206, 118] width 249 height 15
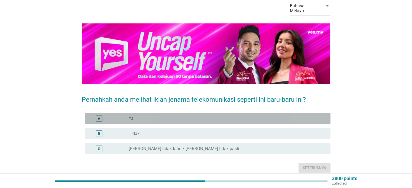
click at [225, 116] on div "radio_button_unchecked Ya" at bounding box center [225, 118] width 193 height 5
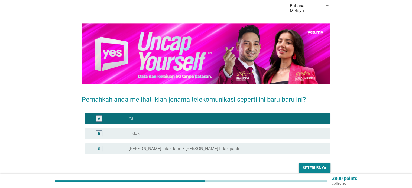
click at [306, 167] on button "Seterusnya" at bounding box center [315, 168] width 32 height 10
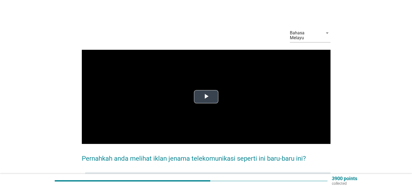
click at [206, 97] on span "Video Player" at bounding box center [206, 97] width 0 height 0
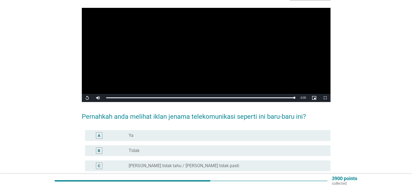
scroll to position [54, 0]
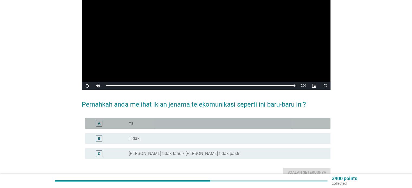
click at [100, 121] on div "A" at bounding box center [99, 124] width 2 height 6
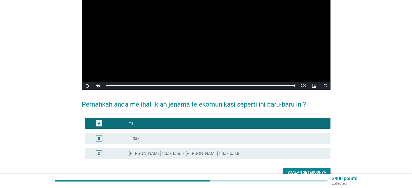
click at [308, 170] on div "Soalan seterusnya" at bounding box center [307, 173] width 39 height 6
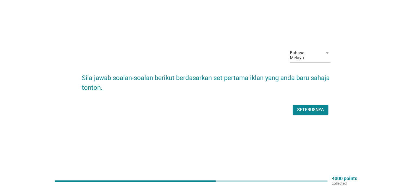
scroll to position [14, 0]
click at [319, 106] on div "Seterusnya" at bounding box center [310, 109] width 27 height 7
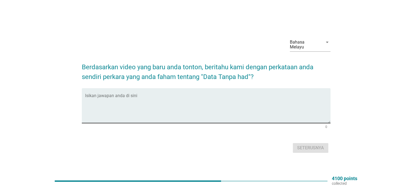
click at [190, 109] on textarea "Isikan jawapan anda di sini" at bounding box center [208, 109] width 246 height 28
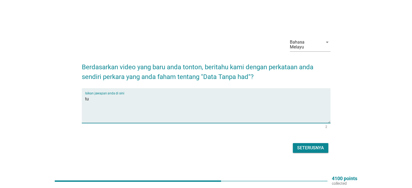
type textarea "t"
type textarea "yes mobile"
click at [304, 145] on div "Seterusnya" at bounding box center [310, 148] width 27 height 7
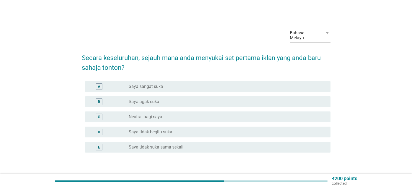
click at [187, 84] on div "radio_button_unchecked Saya sangat suka" at bounding box center [225, 86] width 193 height 5
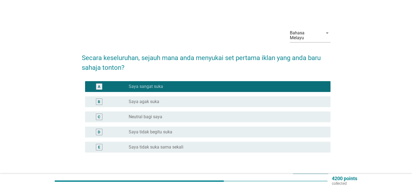
click at [311, 176] on div "Seterusnya" at bounding box center [310, 179] width 27 height 7
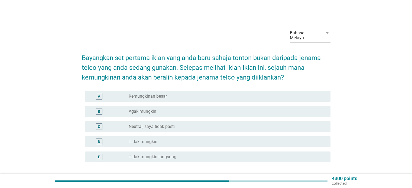
click at [171, 111] on div "B radio_button_unchecked Agak mungkin" at bounding box center [208, 111] width 246 height 11
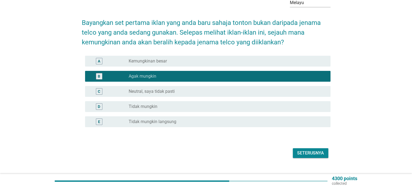
scroll to position [40, 0]
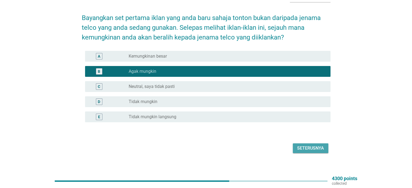
click at [312, 145] on div "Seterusnya" at bounding box center [310, 148] width 27 height 7
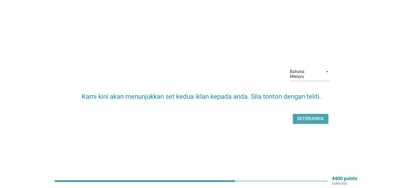
click at [315, 118] on div "Seterusnya" at bounding box center [310, 119] width 27 height 7
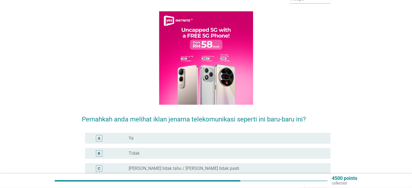
scroll to position [54, 0]
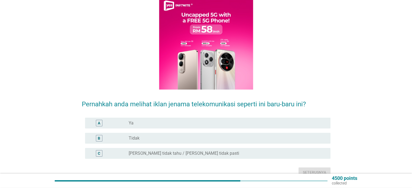
click at [138, 121] on div "radio_button_unchecked Ya" at bounding box center [225, 123] width 193 height 5
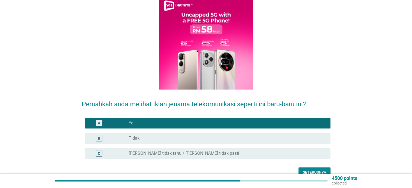
click at [314, 170] on div "Seterusnya" at bounding box center [314, 173] width 23 height 6
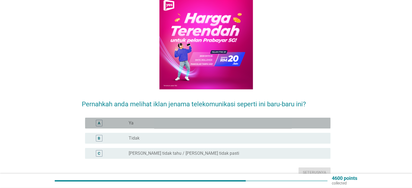
click at [165, 121] on div "radio_button_unchecked Ya" at bounding box center [225, 123] width 193 height 5
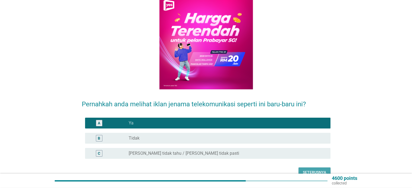
click at [314, 168] on button "Seterusnya" at bounding box center [315, 173] width 32 height 10
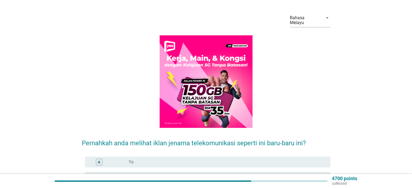
scroll to position [77, 0]
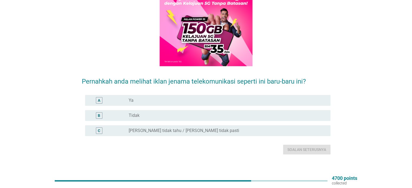
click at [180, 98] on div "radio_button_unchecked Ya" at bounding box center [225, 100] width 193 height 5
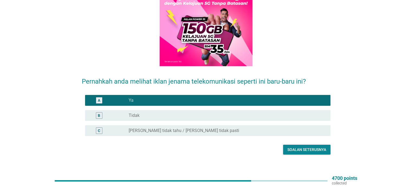
click at [304, 142] on div at bounding box center [206, 143] width 249 height 3
click at [307, 147] on div "Soalan seterusnya" at bounding box center [307, 150] width 39 height 6
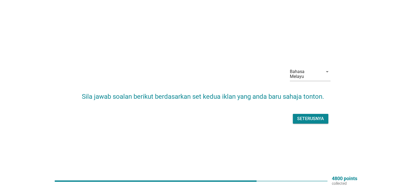
click at [311, 116] on div "Seterusnya" at bounding box center [310, 119] width 27 height 7
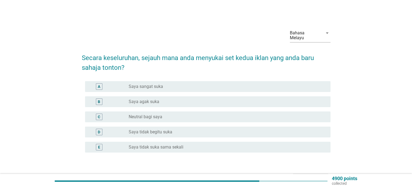
click at [187, 99] on div "radio_button_unchecked Saya agak suka" at bounding box center [227, 102] width 197 height 7
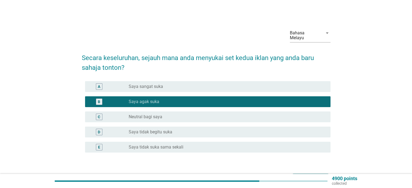
click at [306, 174] on button "Seterusnya" at bounding box center [310, 179] width 35 height 10
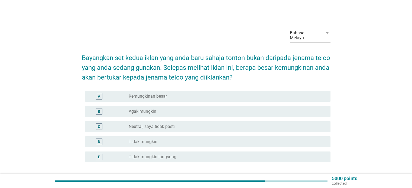
click at [186, 109] on div "radio_button_unchecked Agak mungkin" at bounding box center [225, 111] width 193 height 5
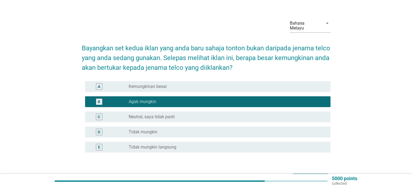
scroll to position [40, 0]
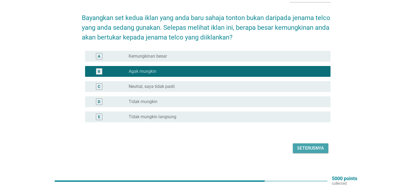
click at [313, 147] on button "Seterusnya" at bounding box center [310, 149] width 35 height 10
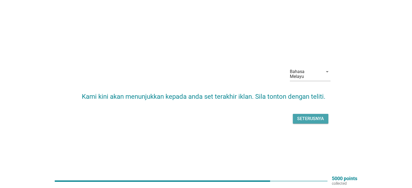
click at [300, 117] on div "Seterusnya" at bounding box center [310, 119] width 27 height 7
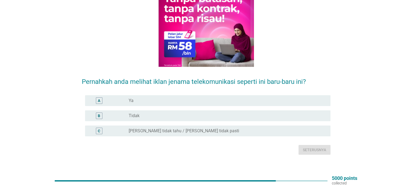
scroll to position [77, 0]
drag, startPoint x: 133, startPoint y: 98, endPoint x: 141, endPoint y: 98, distance: 8.4
click at [135, 98] on div "radio_button_unchecked Ya" at bounding box center [225, 100] width 193 height 5
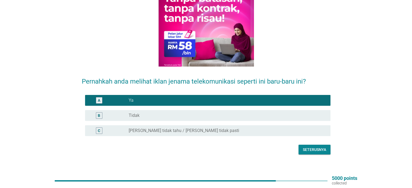
drag, startPoint x: 313, startPoint y: 139, endPoint x: 310, endPoint y: 134, distance: 6.2
click at [314, 142] on div at bounding box center [206, 143] width 249 height 3
click at [317, 145] on button "Seterusnya" at bounding box center [315, 150] width 32 height 10
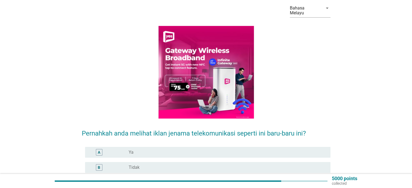
scroll to position [27, 0]
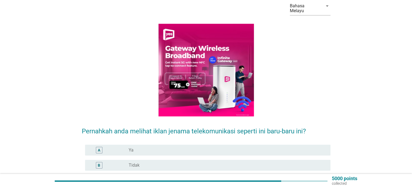
click at [158, 158] on div "B radio_button_unchecked Tidak" at bounding box center [206, 165] width 249 height 15
click at [167, 148] on div "radio_button_unchecked Ya" at bounding box center [225, 150] width 193 height 5
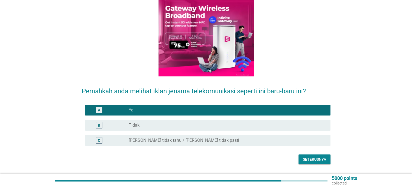
scroll to position [77, 0]
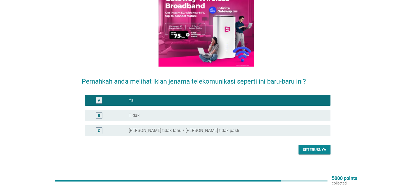
click at [312, 147] on div "Seterusnya" at bounding box center [314, 150] width 23 height 6
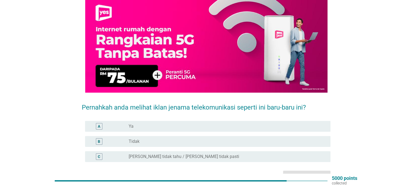
scroll to position [54, 0]
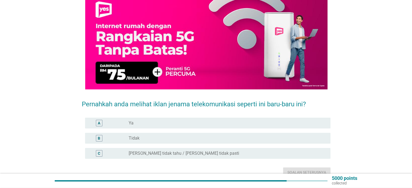
click at [170, 110] on div "Pernahkah anda melihat iklan jenama telekomunikasi seperti ini baru-baru ini? A…" at bounding box center [206, 131] width 249 height 74
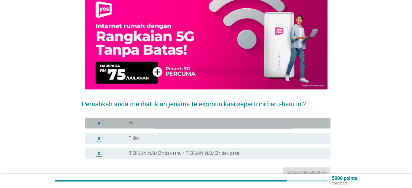
click at [227, 121] on div "radio_button_unchecked Ya" at bounding box center [227, 123] width 197 height 7
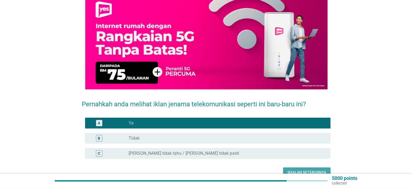
click at [291, 170] on div "Soalan seterusnya" at bounding box center [307, 173] width 39 height 6
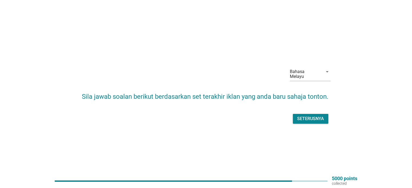
click at [306, 116] on div "Seterusnya" at bounding box center [310, 119] width 27 height 7
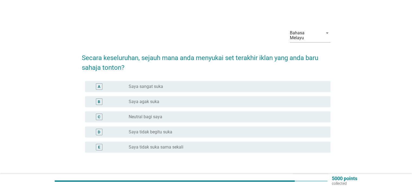
click at [172, 99] on div "radio_button_unchecked Saya agak suka" at bounding box center [225, 101] width 193 height 5
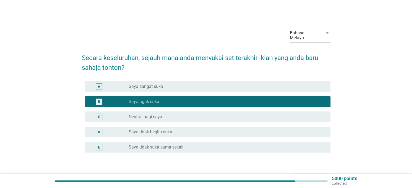
click at [306, 176] on div "Seterusnya" at bounding box center [310, 179] width 27 height 7
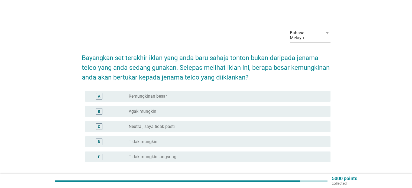
click at [169, 109] on div "radio_button_unchecked Agak mungkin" at bounding box center [225, 111] width 193 height 5
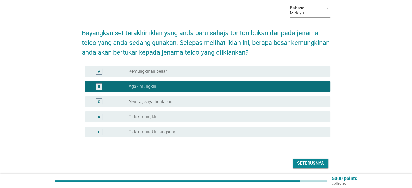
scroll to position [27, 0]
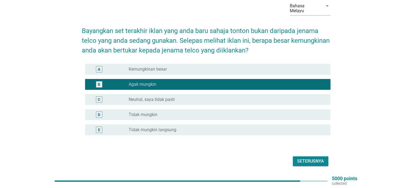
click at [315, 158] on div "Seterusnya" at bounding box center [310, 161] width 27 height 7
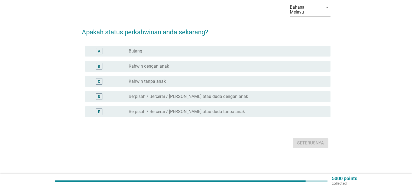
scroll to position [0, 0]
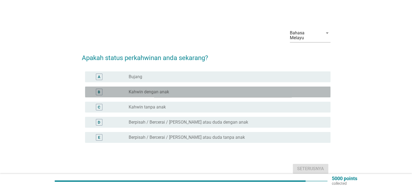
click at [163, 89] on label "Kahwin dengan anak" at bounding box center [149, 91] width 40 height 5
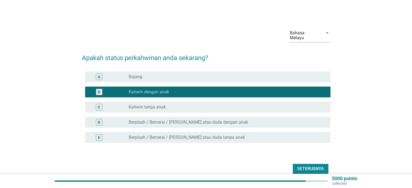
click at [305, 166] on div "Seterusnya" at bounding box center [310, 169] width 27 height 7
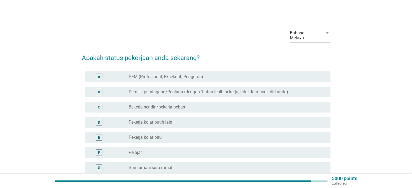
drag, startPoint x: 172, startPoint y: 72, endPoint x: 179, endPoint y: 76, distance: 8.5
click at [172, 74] on label "PEM (Profesional, Eksekutif, Pengurus)" at bounding box center [166, 76] width 75 height 5
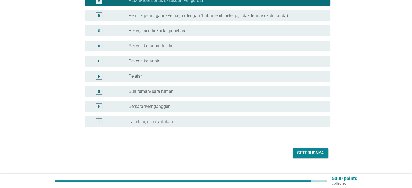
scroll to position [81, 0]
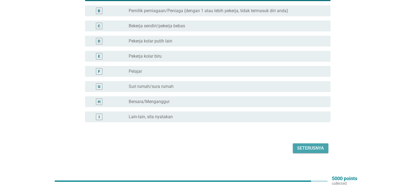
click at [312, 145] on div "Seterusnya" at bounding box center [310, 148] width 27 height 7
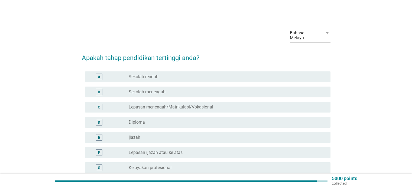
click at [168, 135] on div "radio_button_unchecked Ijazah" at bounding box center [225, 137] width 193 height 5
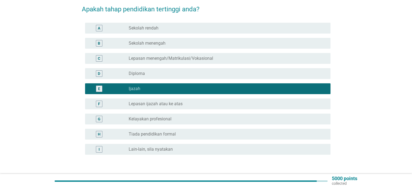
scroll to position [54, 0]
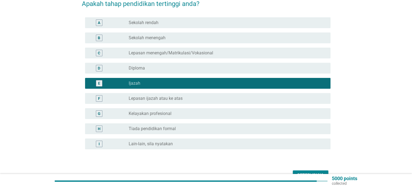
click at [314, 172] on div "Seterusnya" at bounding box center [310, 175] width 27 height 7
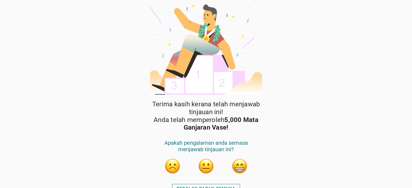
scroll to position [7, 0]
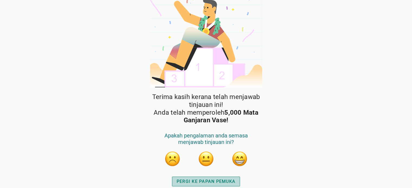
click at [213, 184] on div "PERGI KE PAPAN PEMUKA" at bounding box center [206, 182] width 59 height 7
